Goal: Task Accomplishment & Management: Use online tool/utility

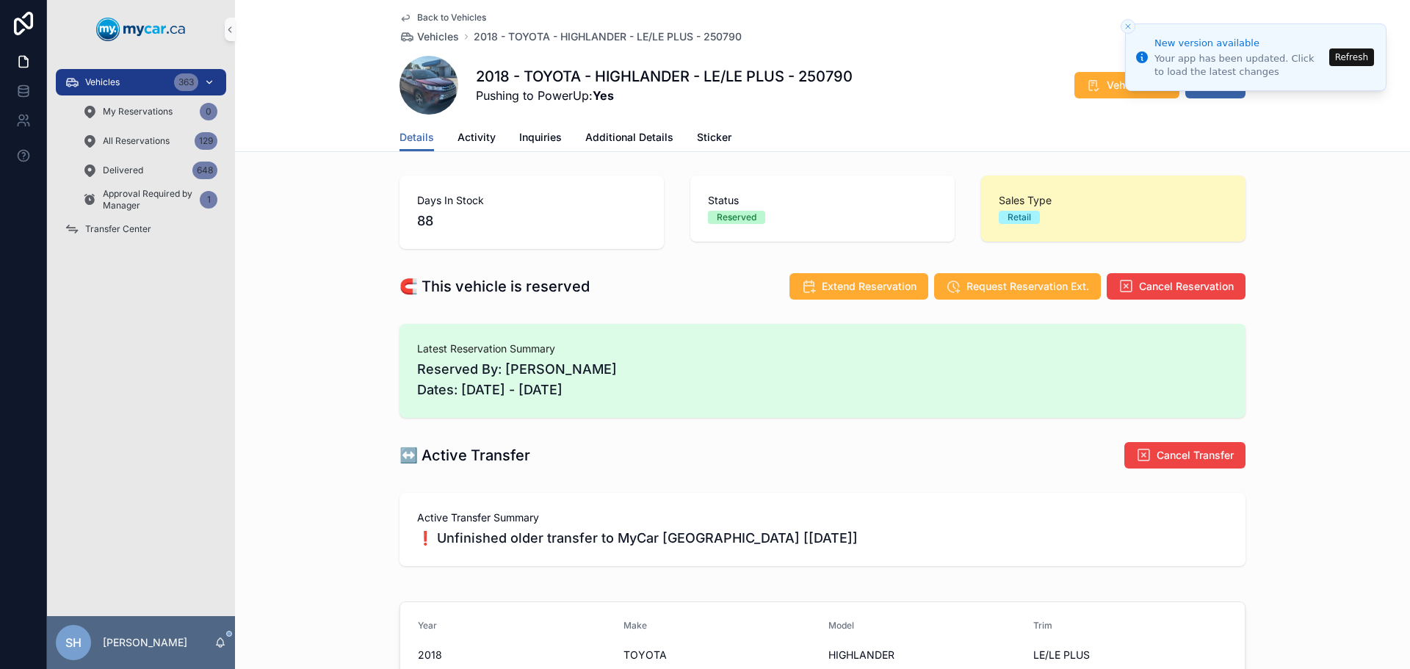
click at [128, 74] on div "Vehicles 363" at bounding box center [141, 81] width 153 height 23
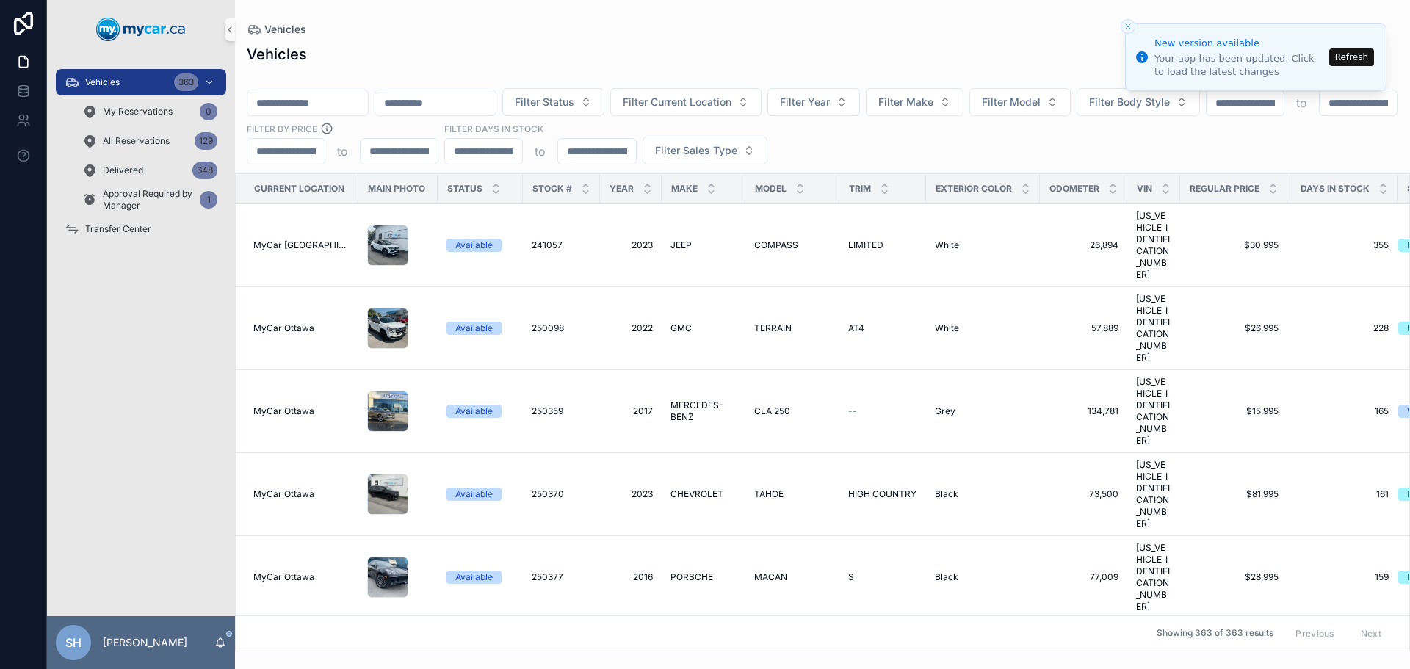
click at [338, 93] on input "scrollable content" at bounding box center [307, 103] width 120 height 21
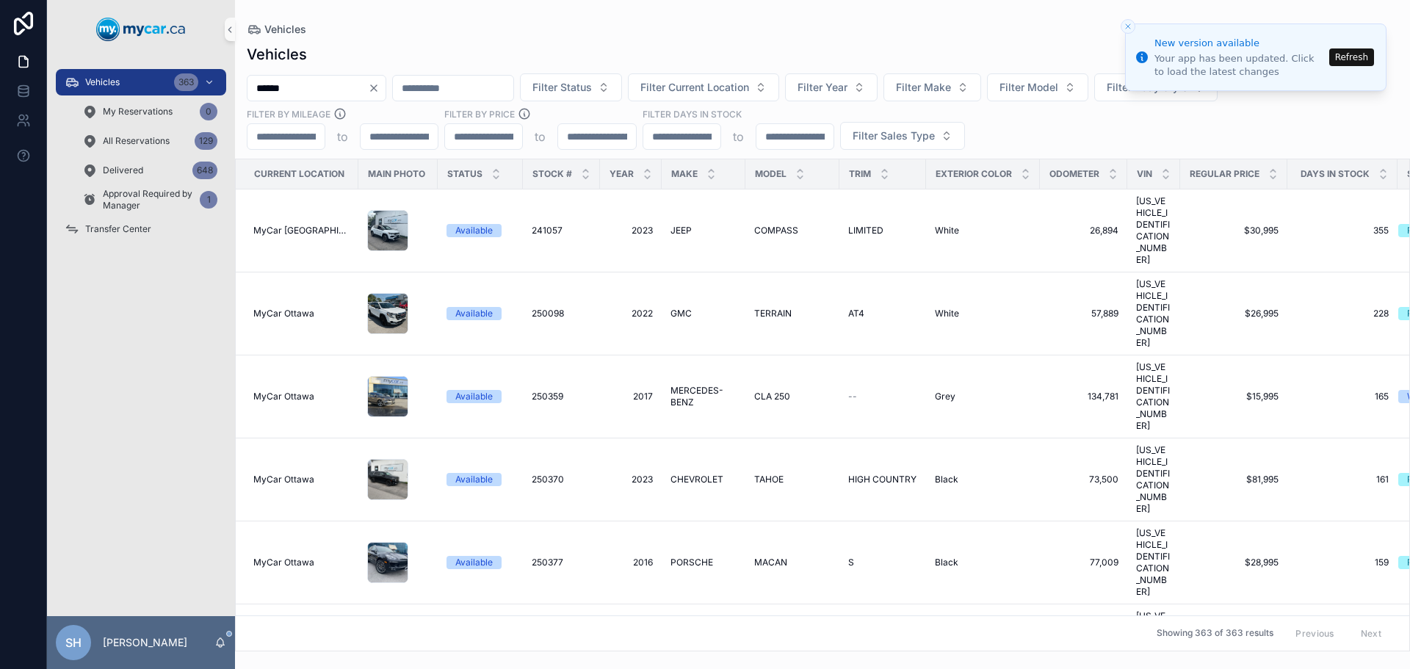
type input "******"
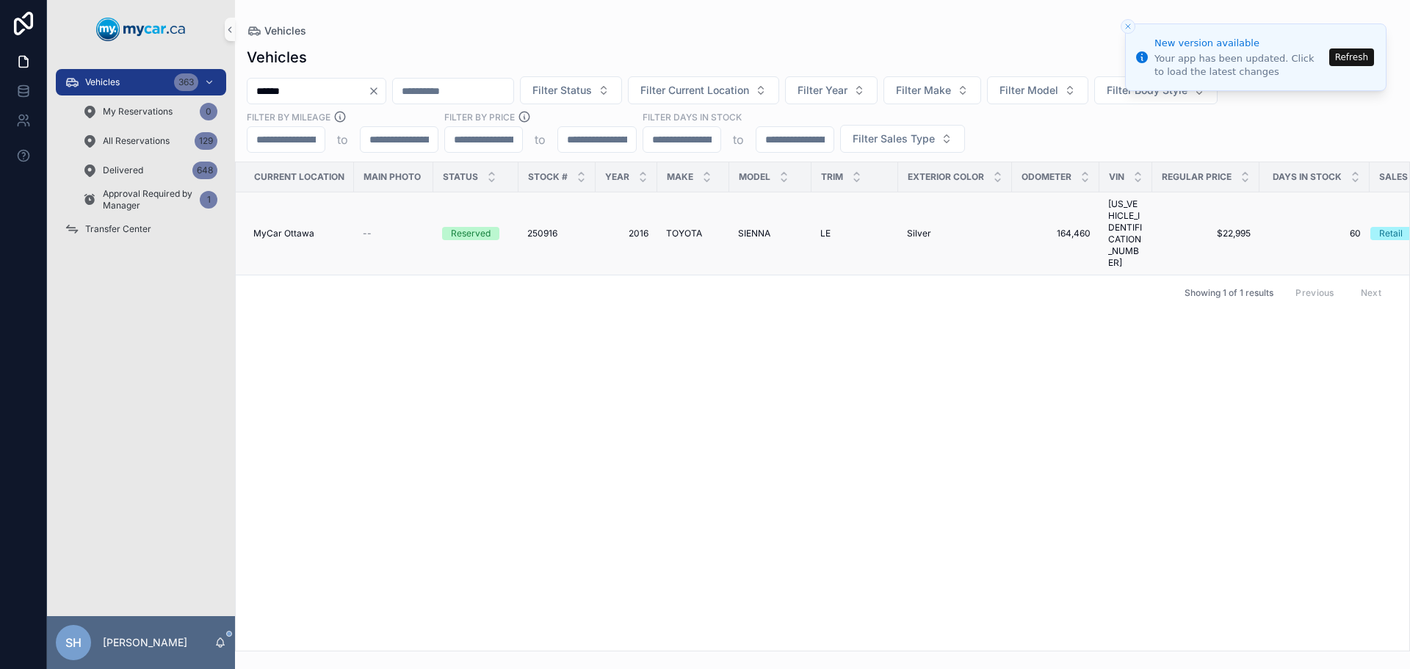
click at [684, 228] on span "TOYOTA" at bounding box center [684, 234] width 36 height 12
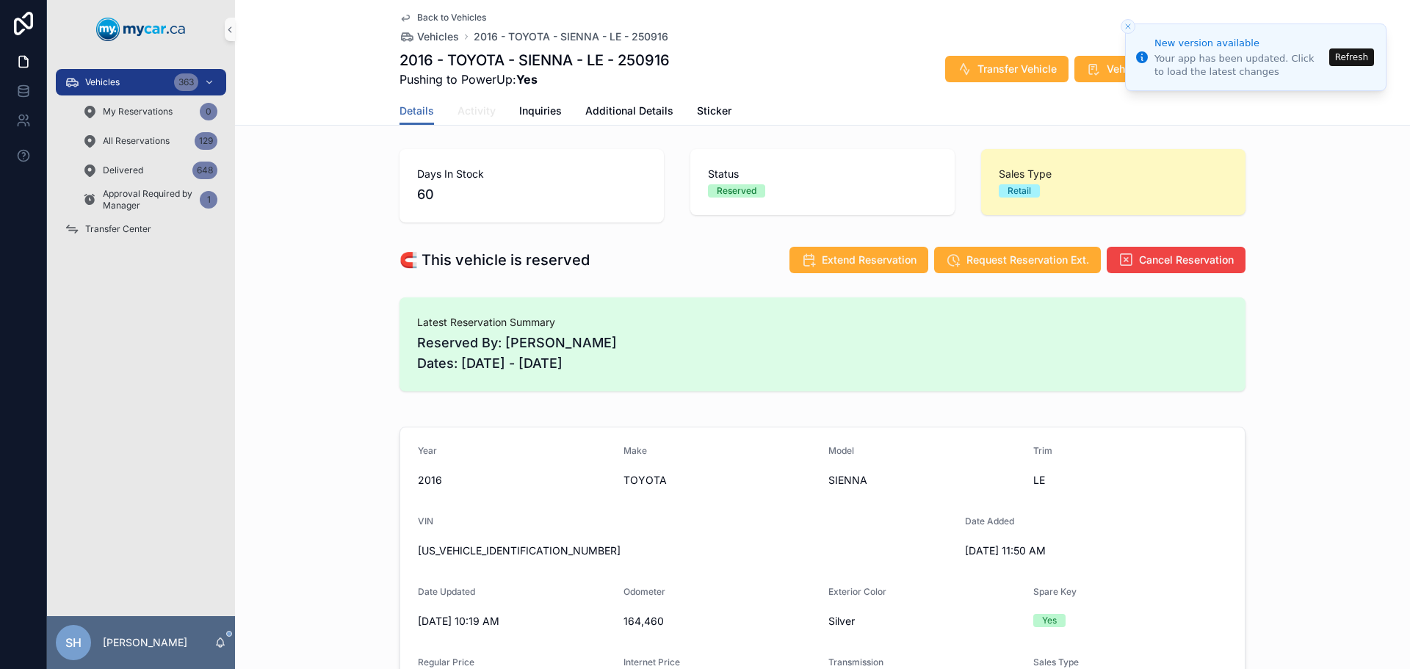
click at [460, 115] on span "Activity" at bounding box center [476, 111] width 38 height 15
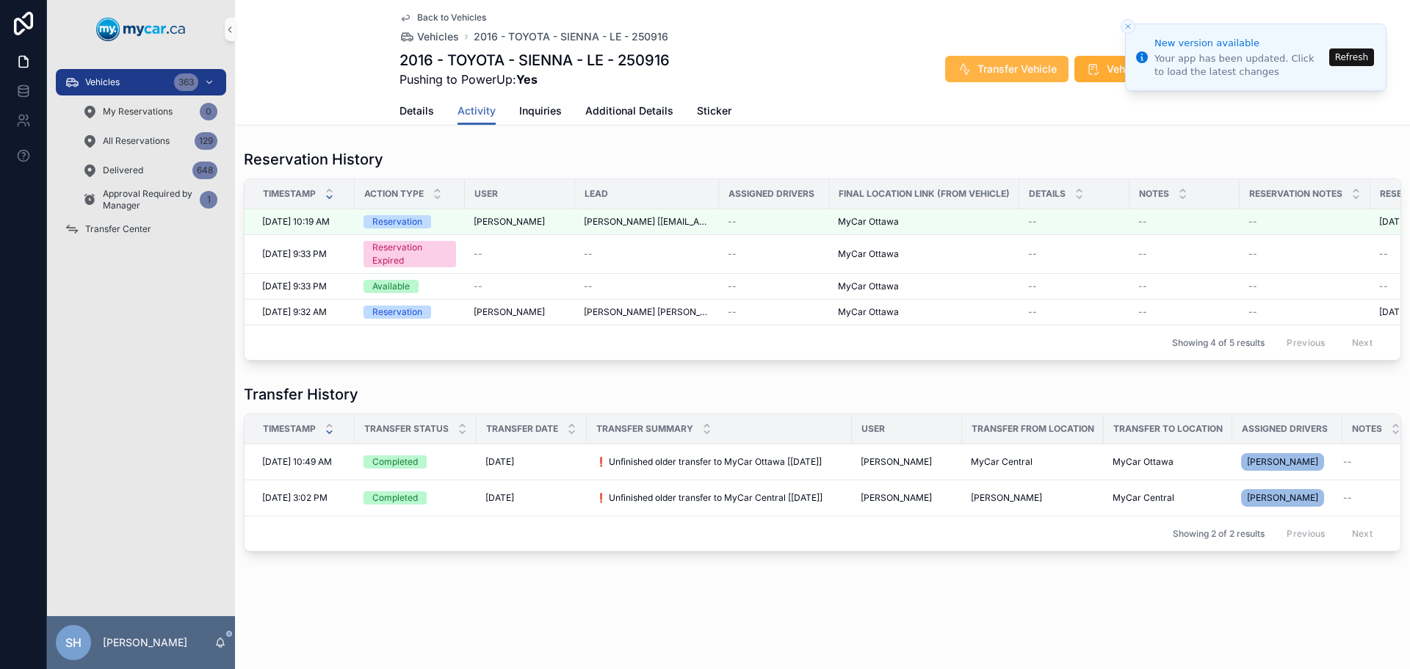
click at [1010, 64] on span "Transfer Vehicle" at bounding box center [1016, 69] width 79 height 15
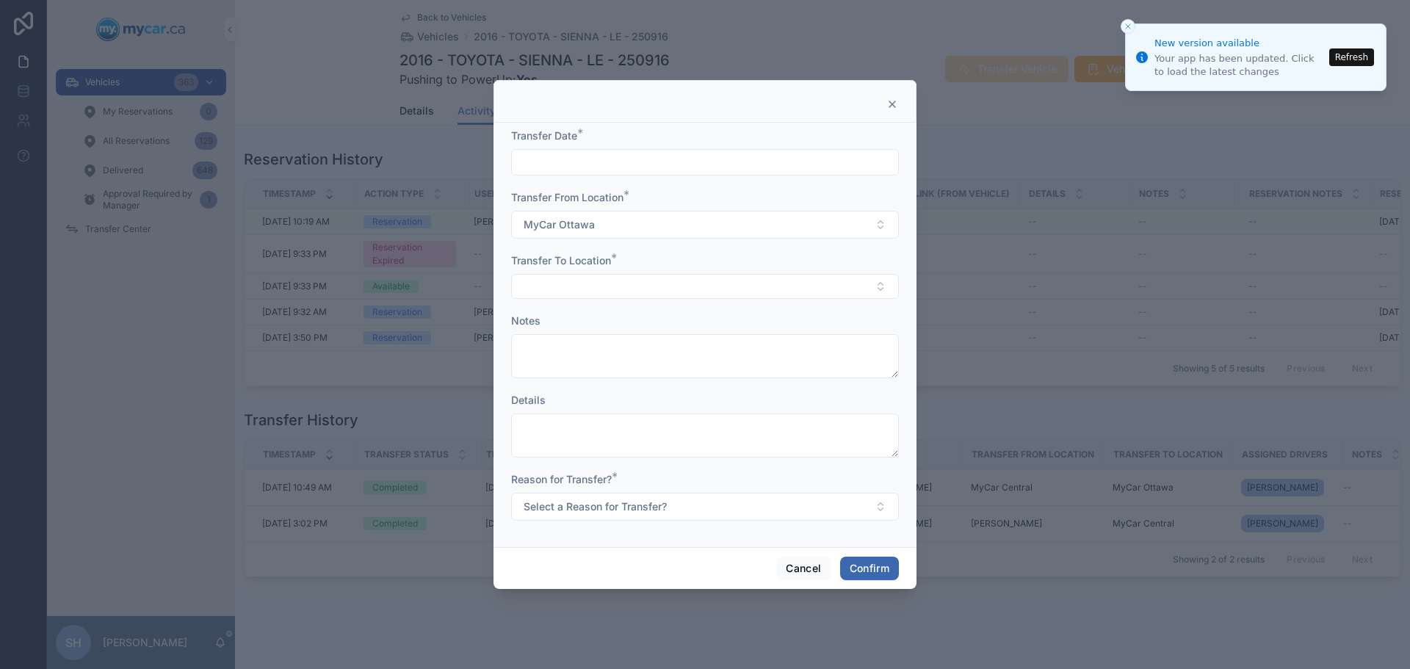
click at [533, 151] on div at bounding box center [705, 162] width 388 height 26
click at [533, 162] on input "text" at bounding box center [705, 162] width 386 height 21
click at [714, 190] on button "Today" at bounding box center [705, 198] width 58 height 26
type input "********"
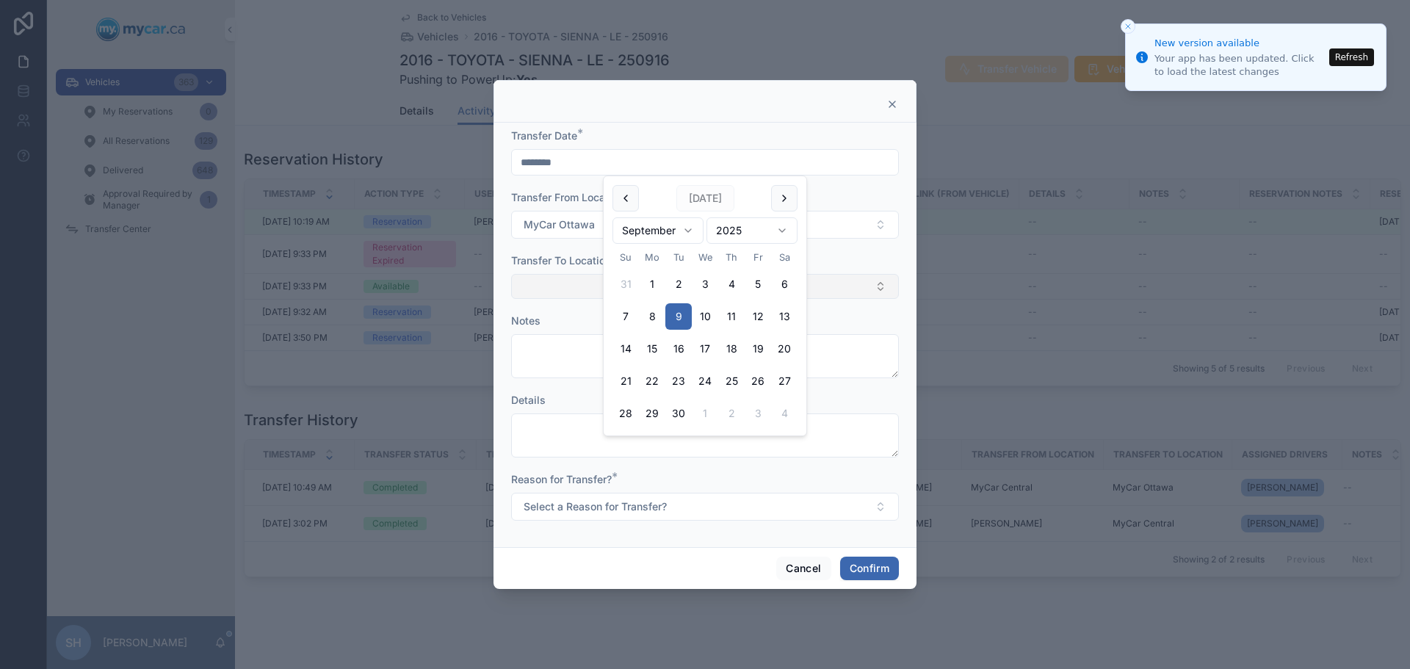
click at [539, 288] on button "Select Button" at bounding box center [705, 286] width 388 height 25
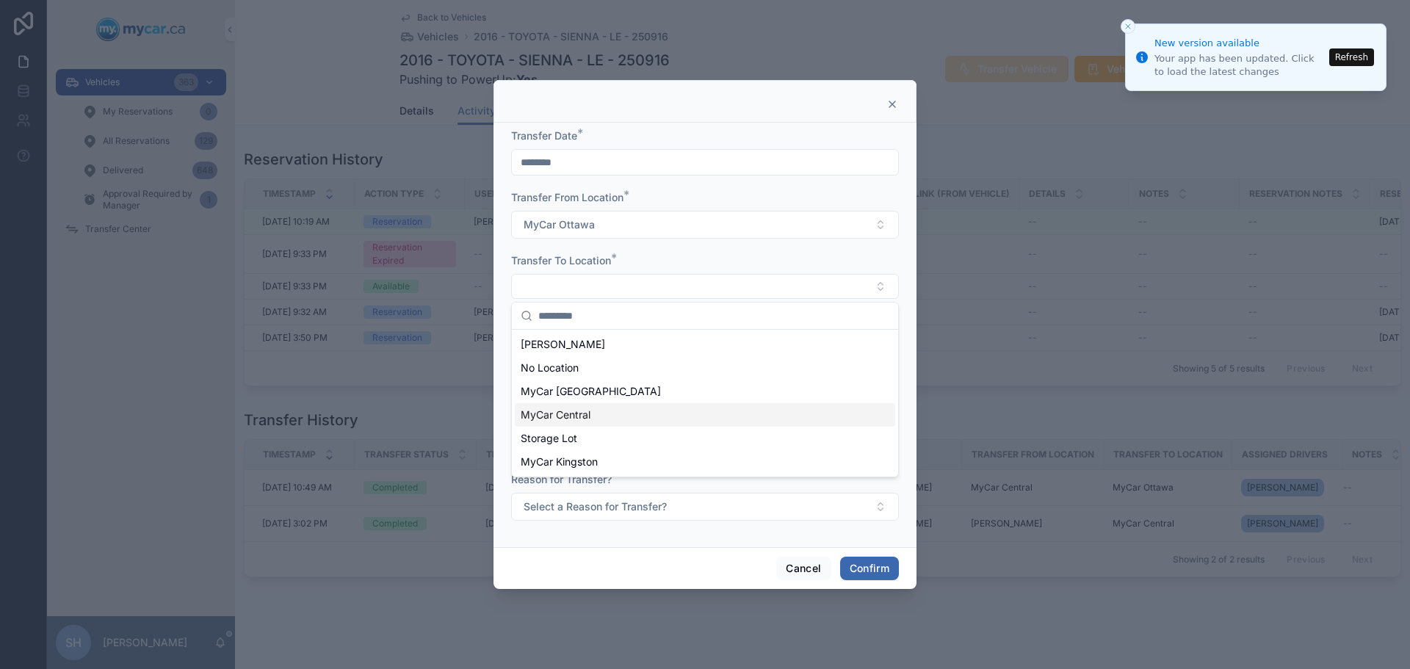
click at [560, 416] on span "MyCar Central" at bounding box center [556, 414] width 70 height 15
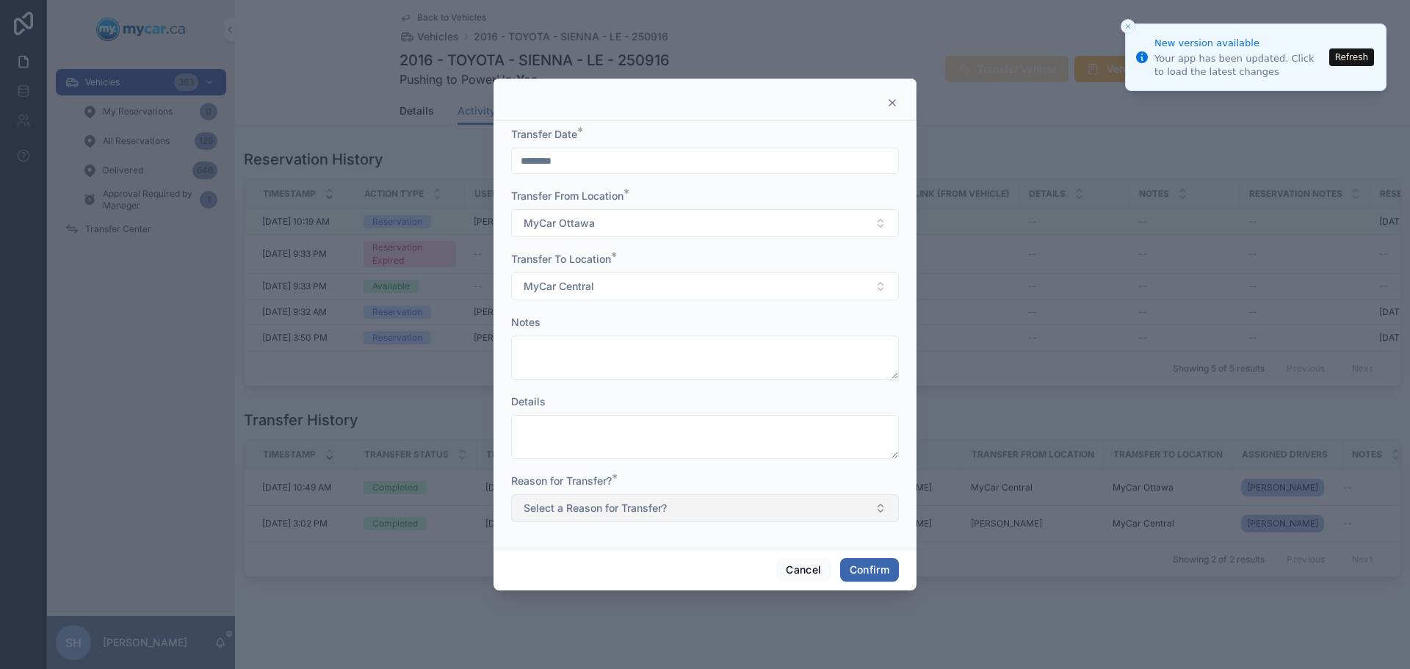
click at [577, 507] on span "Select a Reason for Transfer?" at bounding box center [594, 508] width 143 height 15
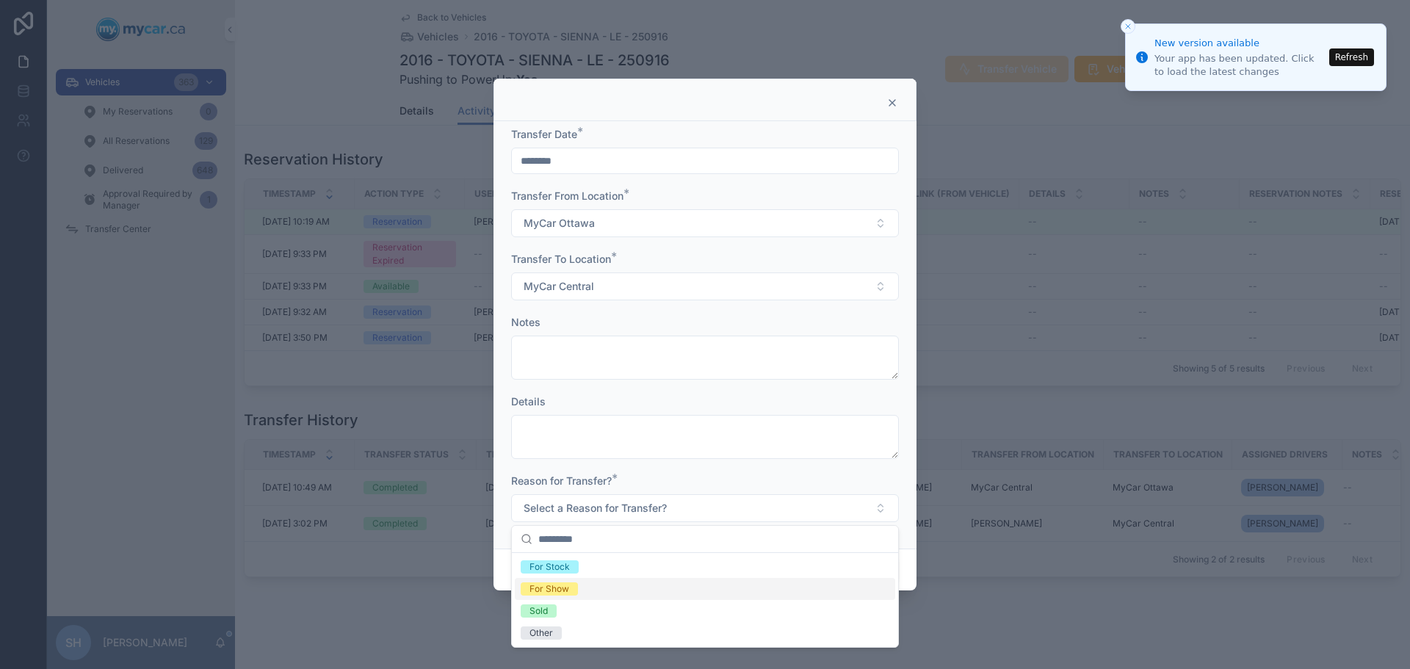
click at [567, 592] on div "For Show" at bounding box center [549, 588] width 40 height 13
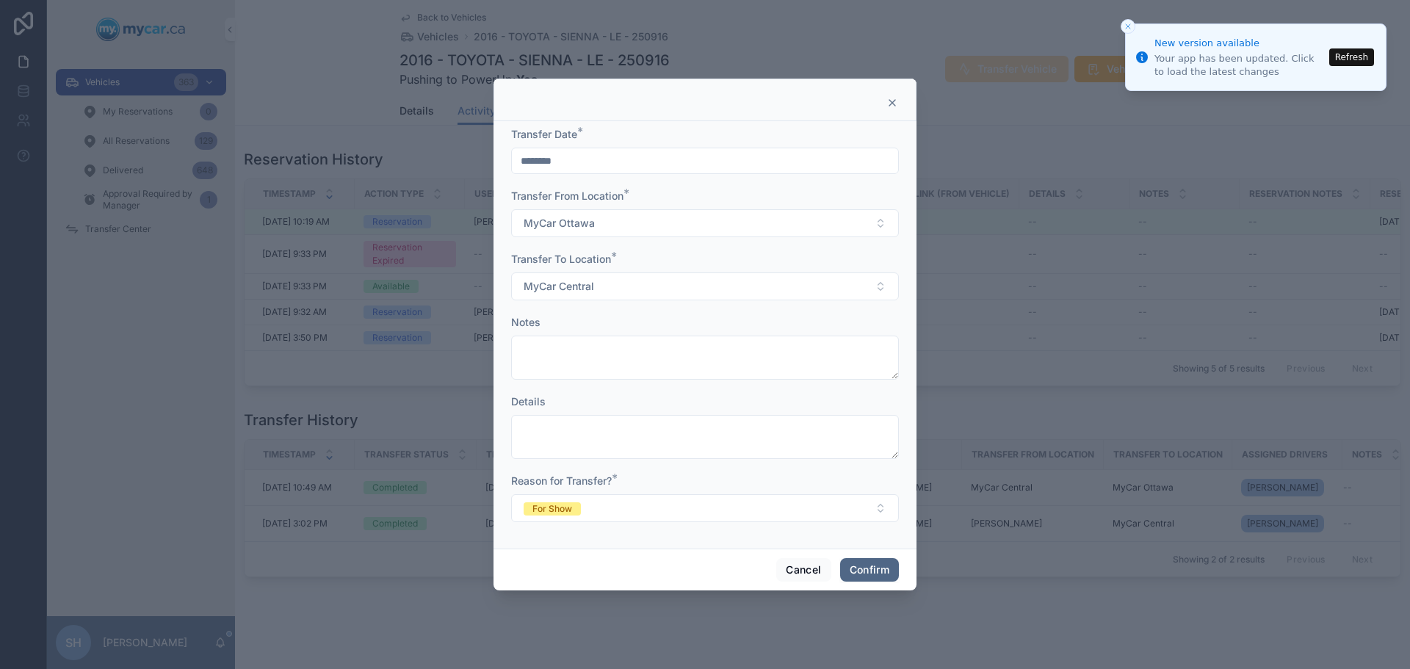
click at [866, 570] on button "Confirm" at bounding box center [869, 569] width 59 height 23
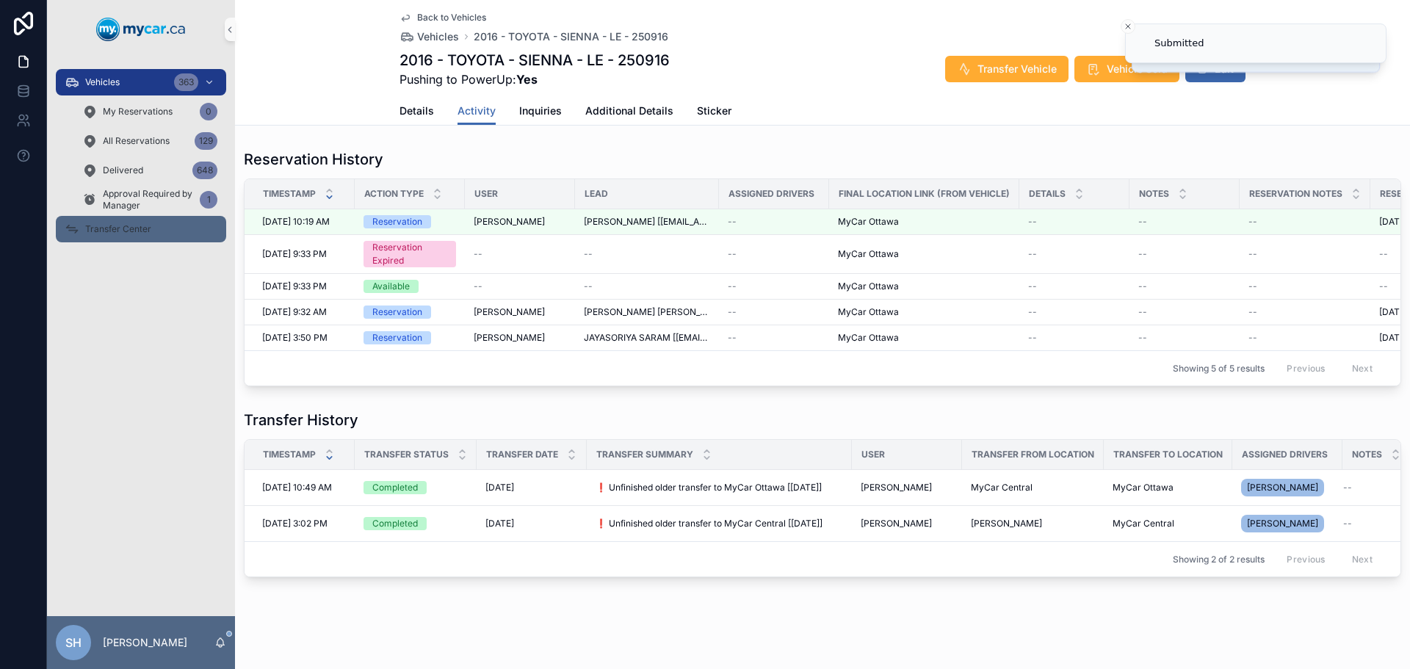
click at [146, 228] on span "Transfer Center" at bounding box center [118, 229] width 66 height 12
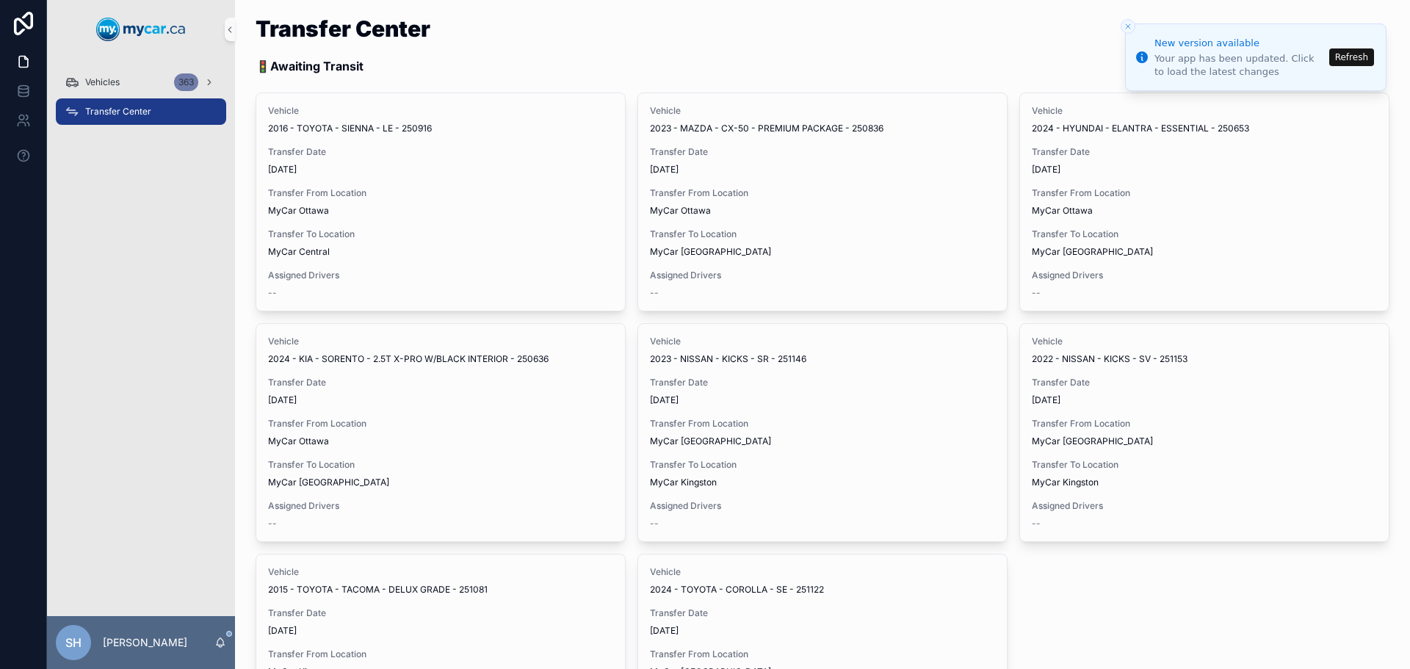
click at [1347, 51] on button "Refresh" at bounding box center [1351, 57] width 45 height 18
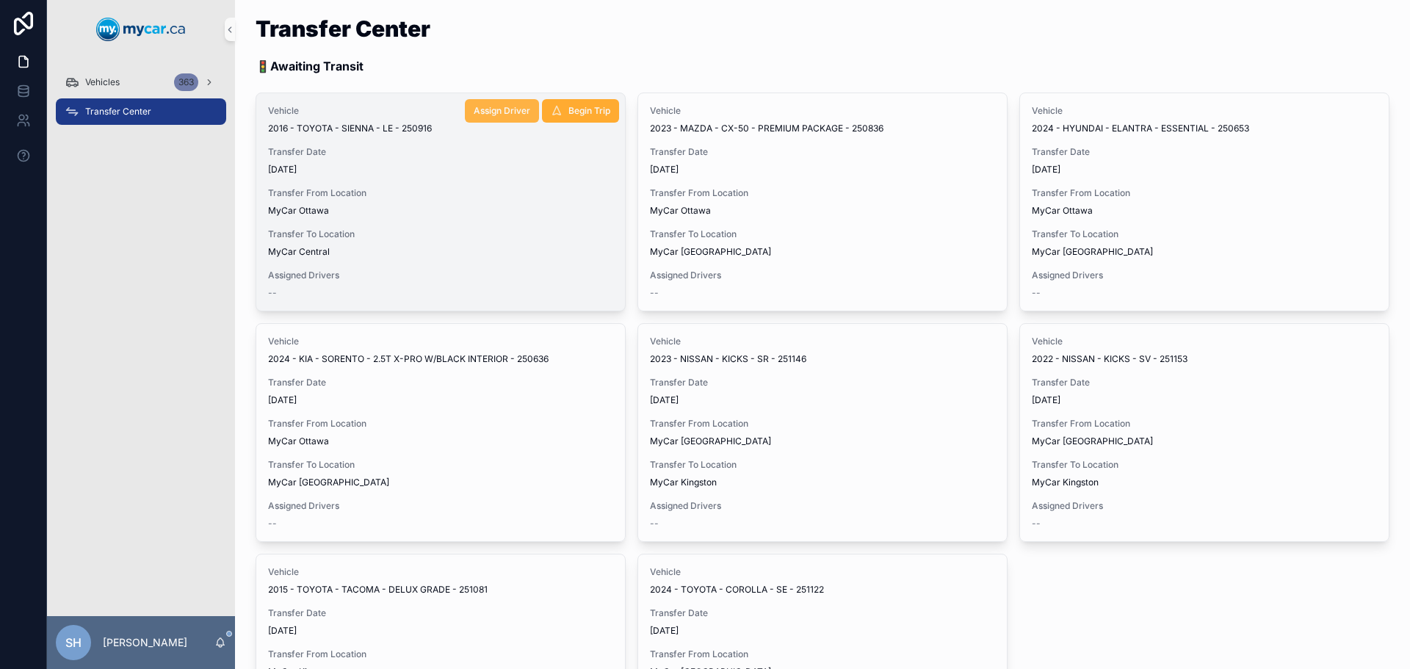
click at [488, 115] on span "Assign Driver" at bounding box center [502, 111] width 57 height 12
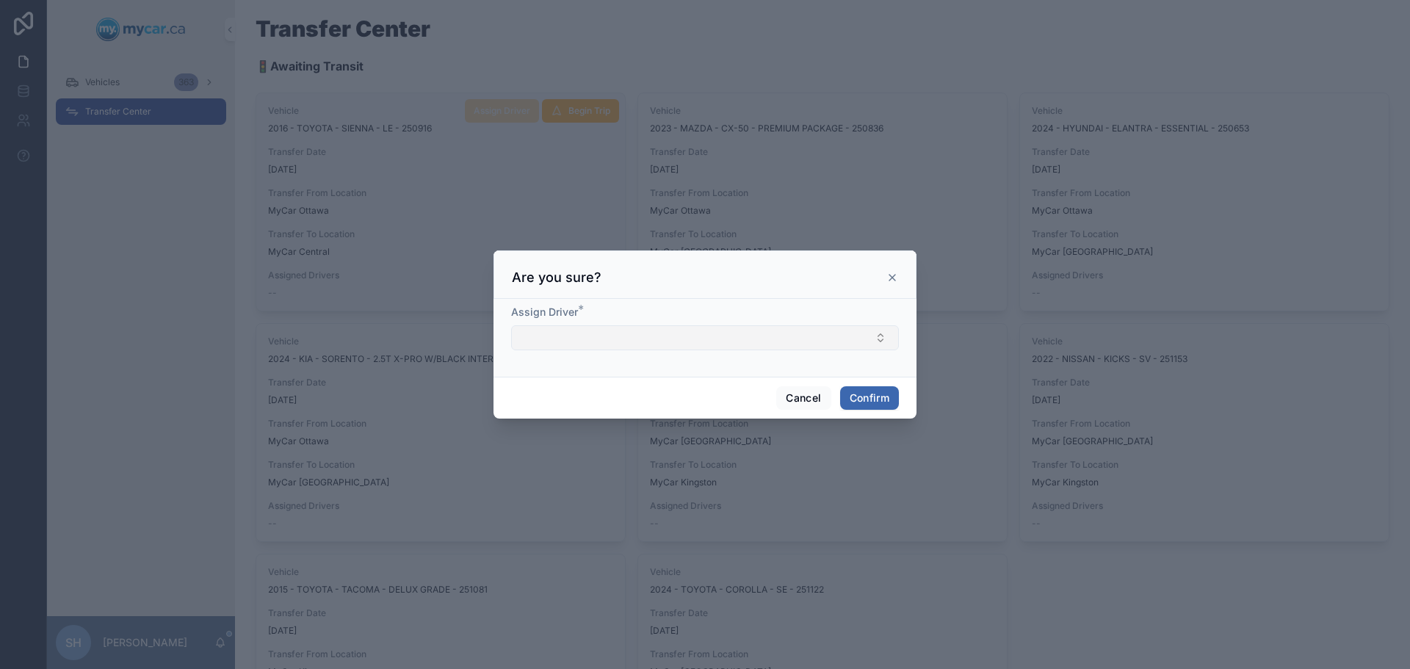
click at [568, 339] on button "Select Button" at bounding box center [705, 337] width 388 height 25
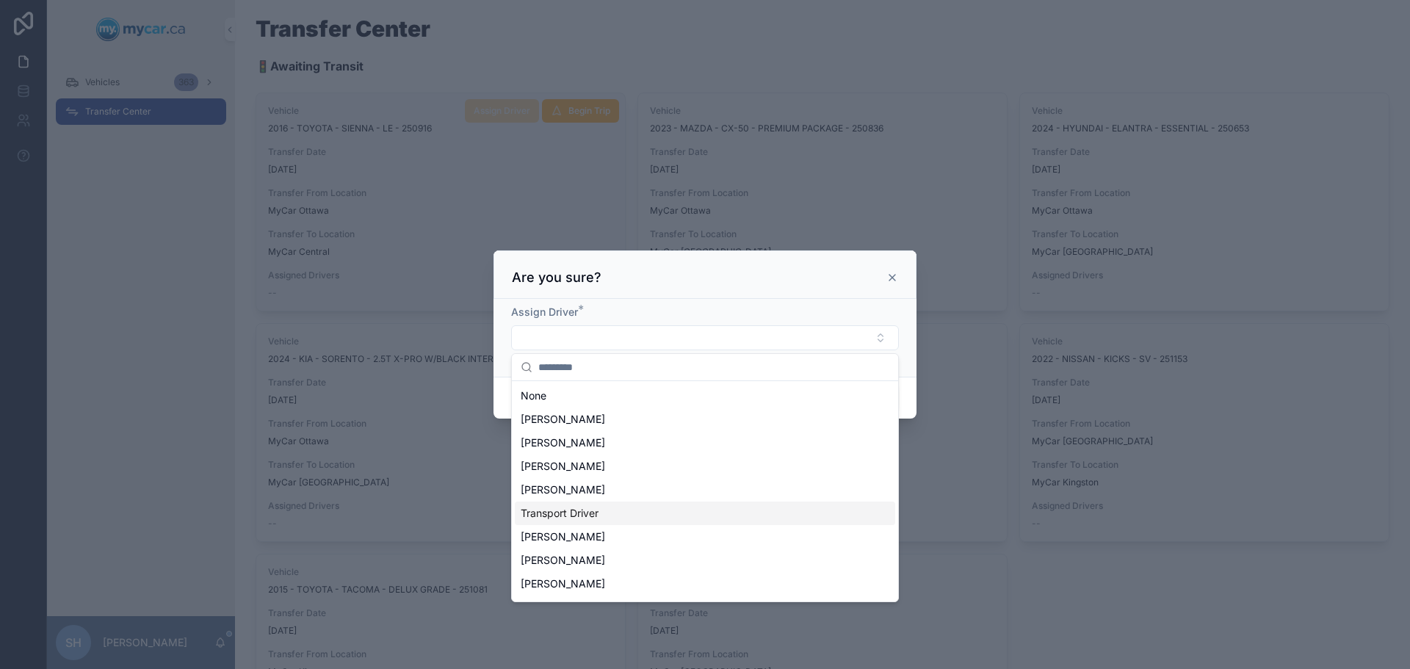
click at [595, 515] on span "Transport Driver" at bounding box center [560, 513] width 78 height 15
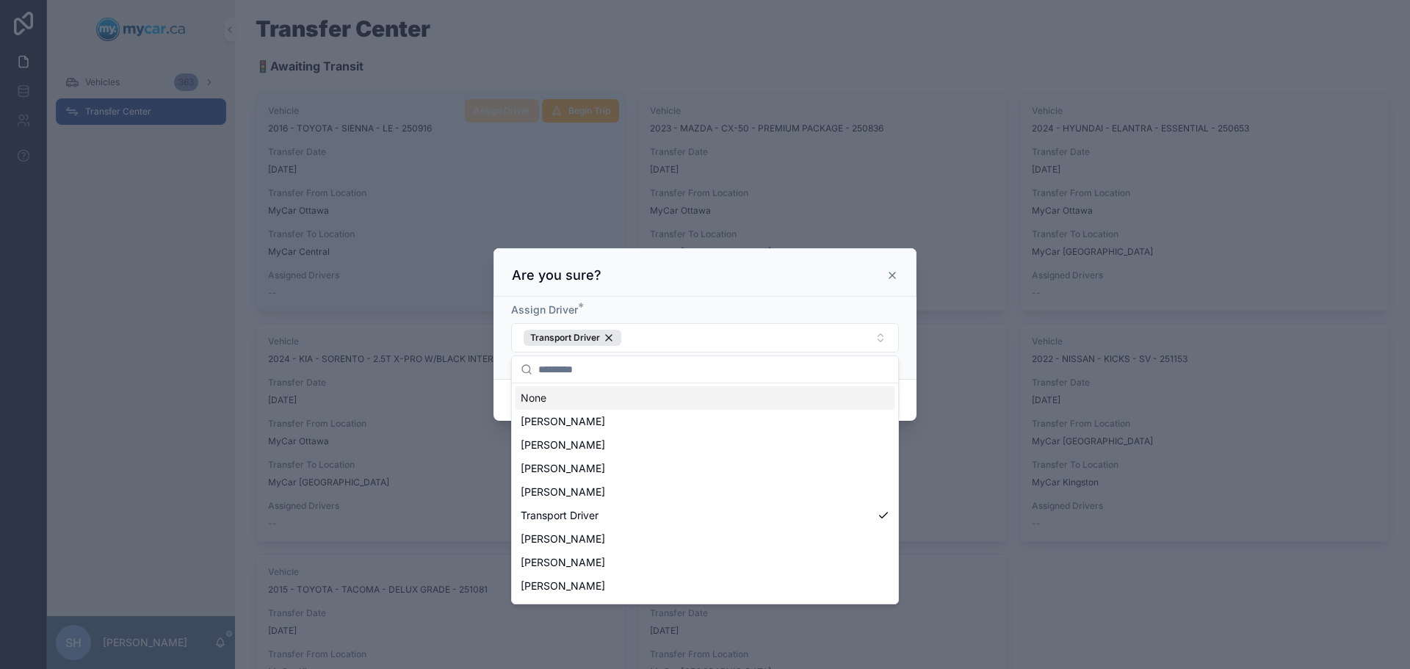
click at [1054, 605] on div at bounding box center [705, 334] width 1410 height 669
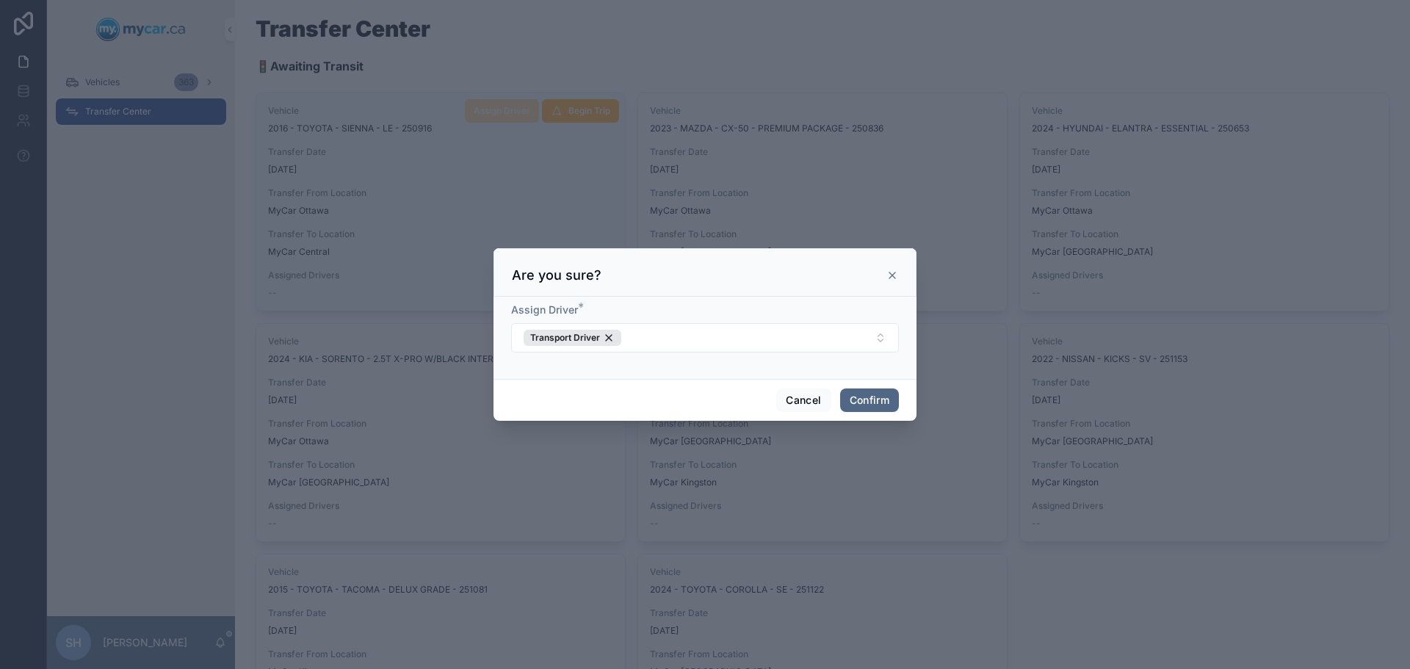
click at [874, 399] on button "Confirm" at bounding box center [869, 399] width 59 height 23
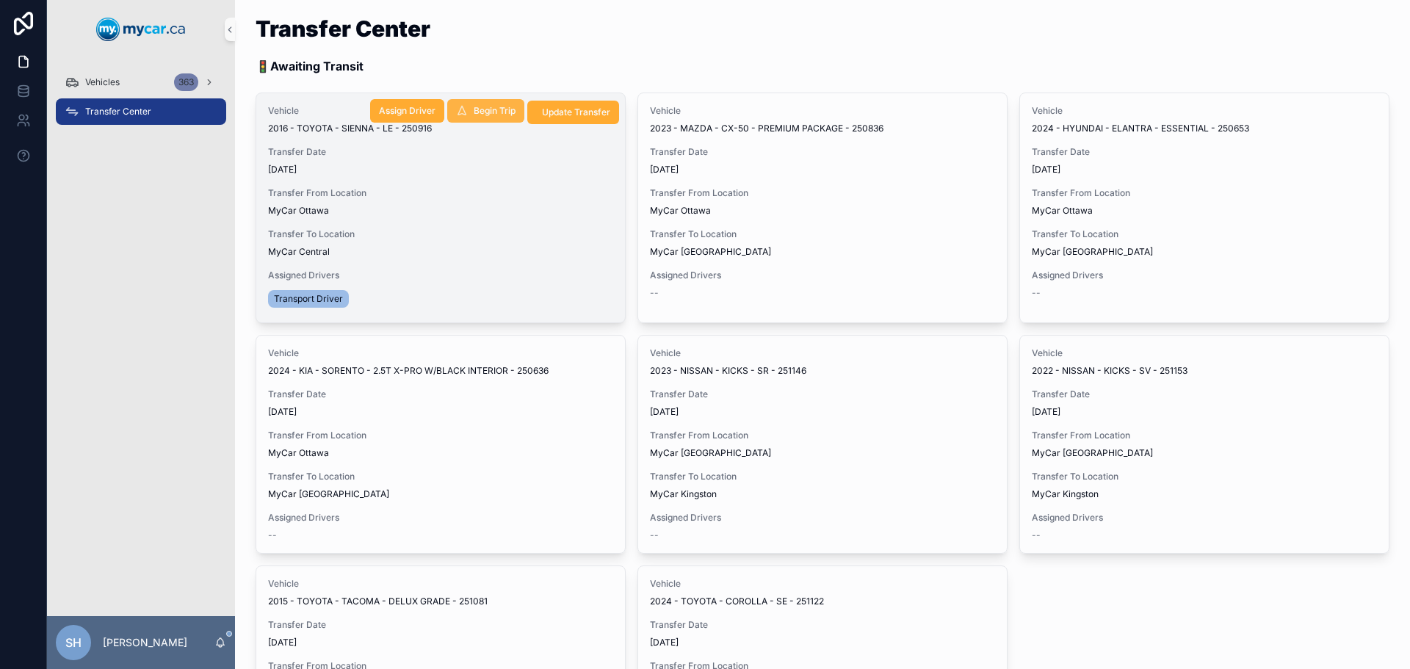
click at [488, 112] on span "Begin Trip" at bounding box center [495, 111] width 42 height 12
